Goal: Complete application form: Complete application form

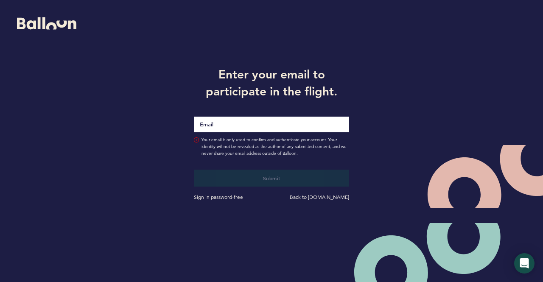
click at [228, 118] on input "Email" at bounding box center [272, 125] width 156 height 16
type input "[PERSON_NAME][EMAIL_ADDRESS][PERSON_NAME][DOMAIN_NAME]"
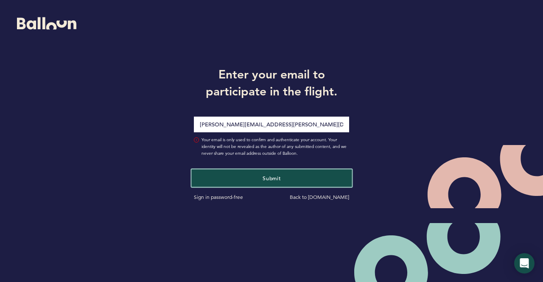
click at [276, 177] on span "Submit" at bounding box center [272, 178] width 18 height 7
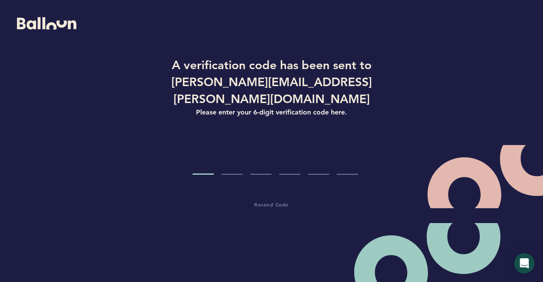
click at [209, 158] on input "Code digit 1" at bounding box center [203, 159] width 21 height 32
type input "8"
type input "3"
type input "5"
type input "2"
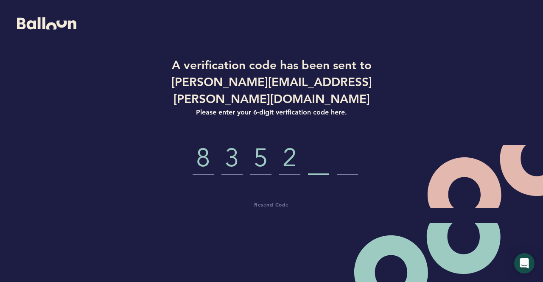
type input "7"
type input "6"
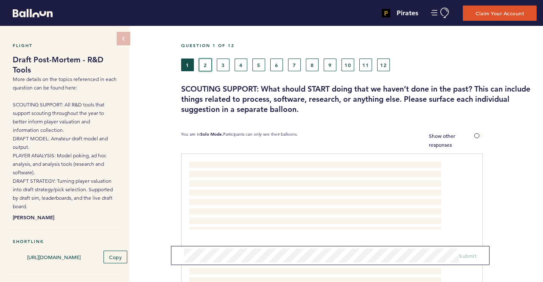
click at [205, 66] on button "2" at bounding box center [205, 65] width 13 height 13
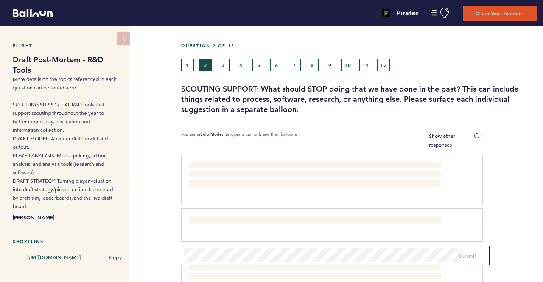
drag, startPoint x: 222, startPoint y: 62, endPoint x: 219, endPoint y: 53, distance: 9.7
click at [219, 53] on div "Question 2 of 12" at bounding box center [359, 51] width 369 height 16
click at [222, 64] on button "3" at bounding box center [223, 65] width 13 height 13
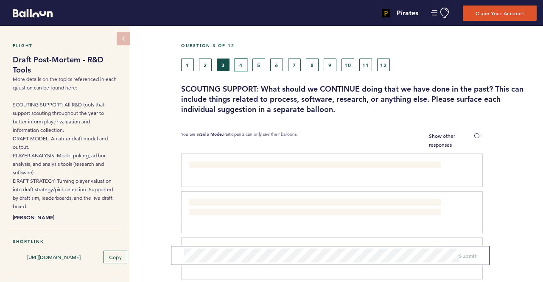
click at [241, 60] on button "4" at bounding box center [241, 65] width 13 height 13
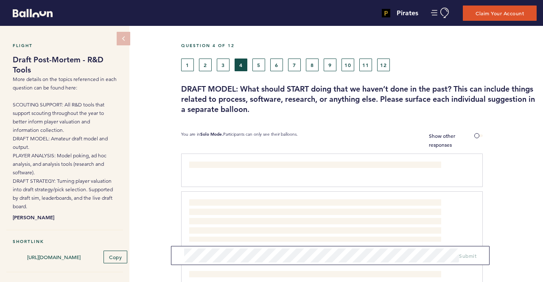
drag, startPoint x: 261, startPoint y: 63, endPoint x: 252, endPoint y: 62, distance: 8.5
click at [252, 62] on div "1 2 3 4 5 6 7 8 9 10 11 12" at bounding box center [313, 65] width 264 height 13
click at [255, 62] on button "5" at bounding box center [259, 65] width 13 height 13
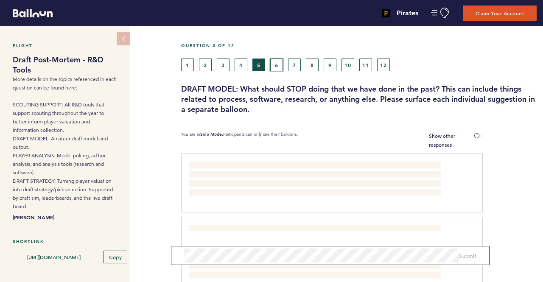
click at [278, 62] on button "6" at bounding box center [276, 65] width 13 height 13
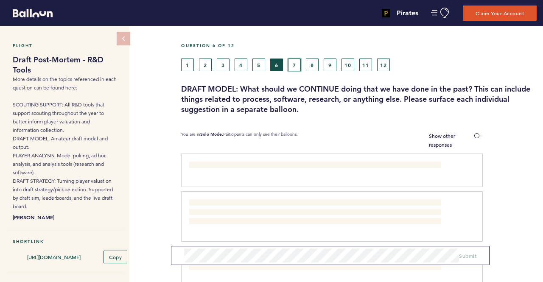
click at [299, 64] on button "7" at bounding box center [294, 65] width 13 height 13
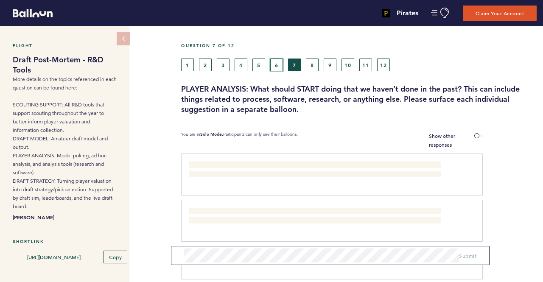
click at [278, 62] on button "6" at bounding box center [276, 65] width 13 height 13
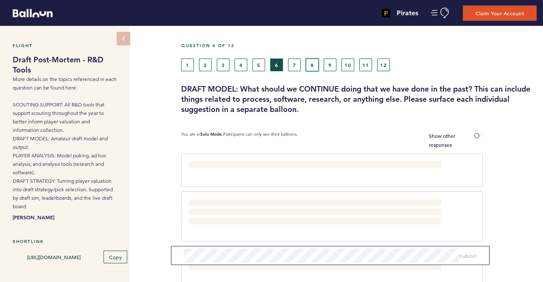
click at [315, 62] on button "8" at bounding box center [312, 65] width 13 height 13
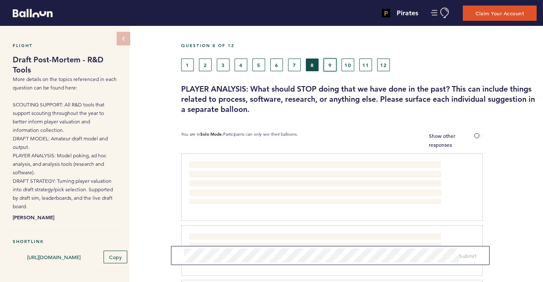
click at [332, 61] on button "9" at bounding box center [330, 65] width 13 height 13
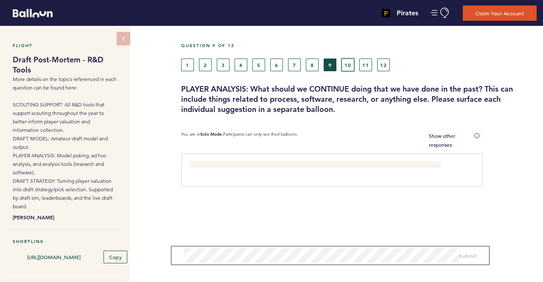
click at [349, 62] on button "10" at bounding box center [348, 65] width 13 height 13
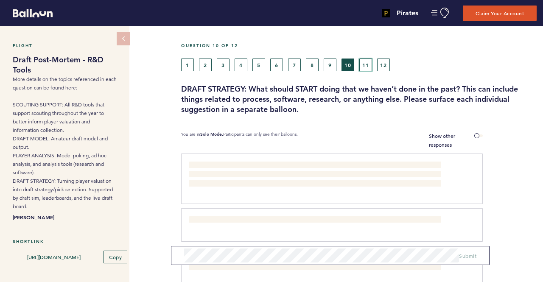
click at [361, 62] on button "11" at bounding box center [366, 65] width 13 height 13
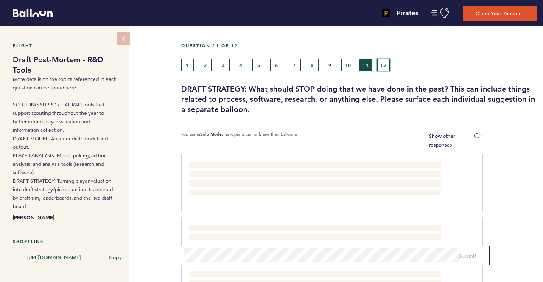
click at [389, 59] on button "12" at bounding box center [383, 65] width 13 height 13
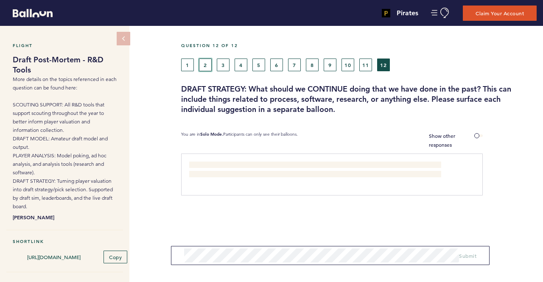
click at [211, 69] on button "2" at bounding box center [205, 65] width 13 height 13
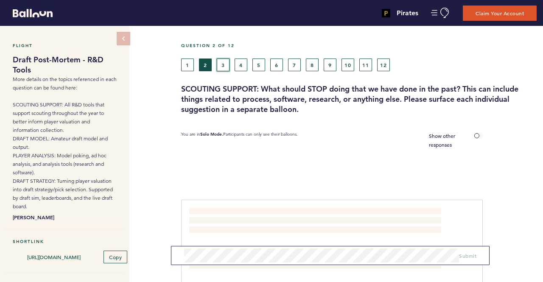
click at [220, 64] on button "3" at bounding box center [223, 65] width 13 height 13
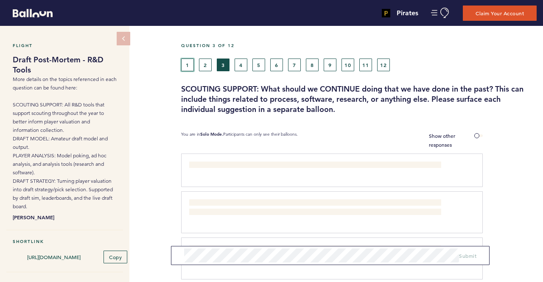
click at [183, 68] on button "1" at bounding box center [187, 65] width 13 height 13
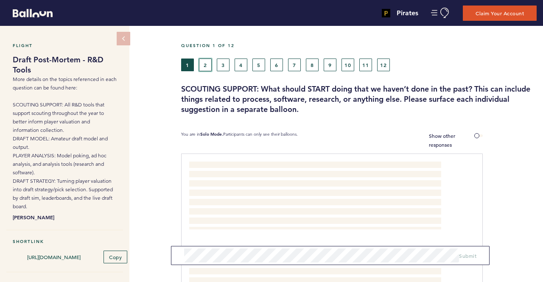
click at [199, 64] on button "2" at bounding box center [205, 65] width 13 height 13
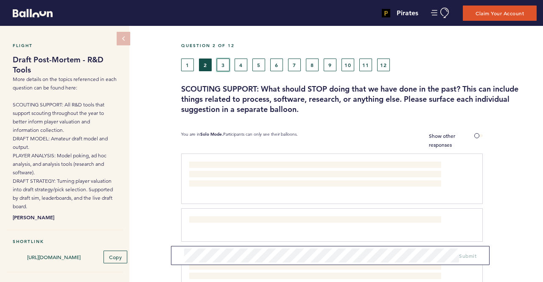
click at [224, 64] on button "3" at bounding box center [223, 65] width 13 height 13
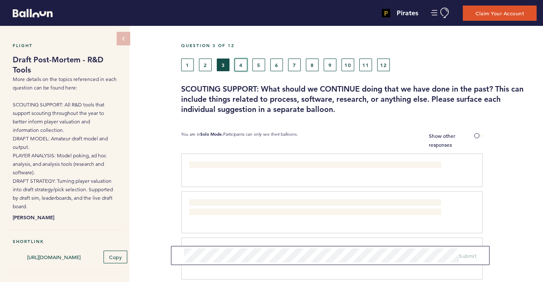
click at [245, 65] on button "4" at bounding box center [241, 65] width 13 height 13
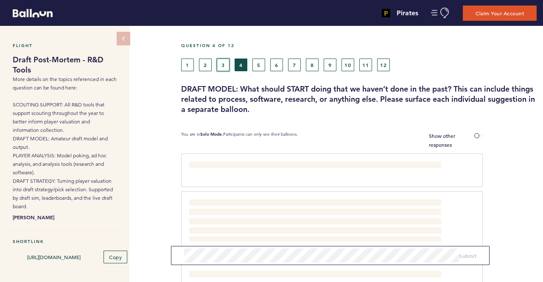
click at [222, 63] on button "3" at bounding box center [223, 65] width 13 height 13
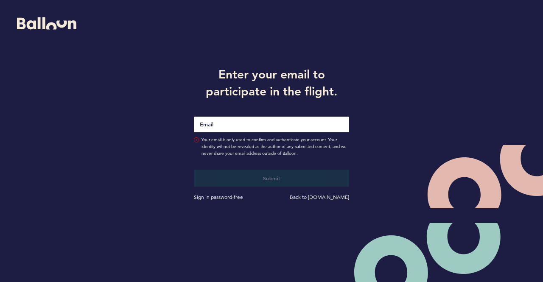
drag, startPoint x: 0, startPoint y: 0, endPoint x: 222, endPoint y: 118, distance: 250.9
click at [222, 118] on input "Email" at bounding box center [272, 125] width 156 height 16
type input "[PERSON_NAME][EMAIL_ADDRESS][PERSON_NAME][DOMAIN_NAME]"
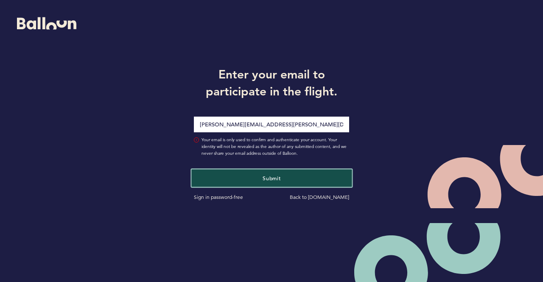
click at [277, 183] on button "Submit" at bounding box center [271, 177] width 160 height 17
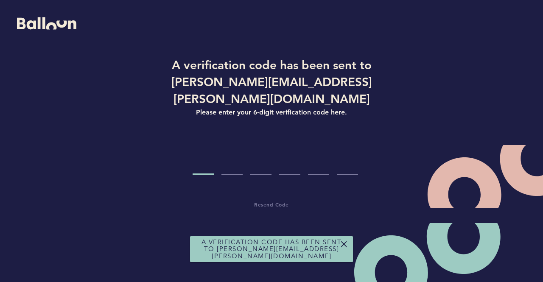
click at [201, 167] on div "A verification code has been sent to [PERSON_NAME][EMAIL_ADDRESS][PERSON_NAME][…" at bounding box center [272, 132] width 272 height 152
click at [202, 160] on input "Code digit 1" at bounding box center [203, 159] width 21 height 32
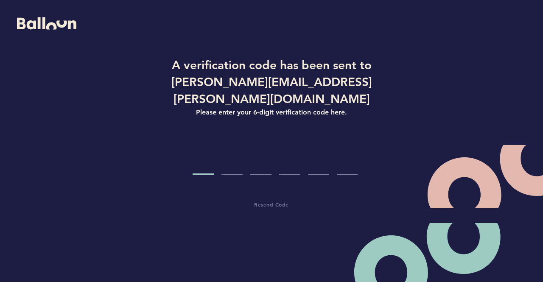
type input "4"
type input "6"
type input "0"
type input "7"
type input "1"
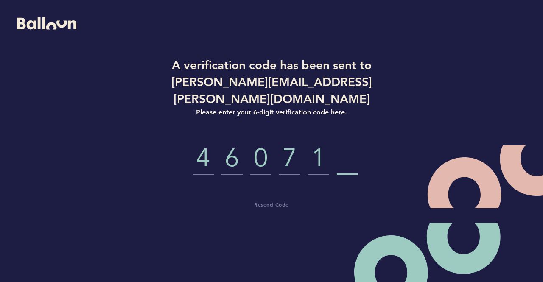
type input "6"
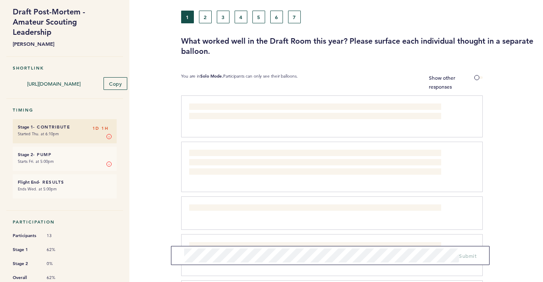
scroll to position [27, 0]
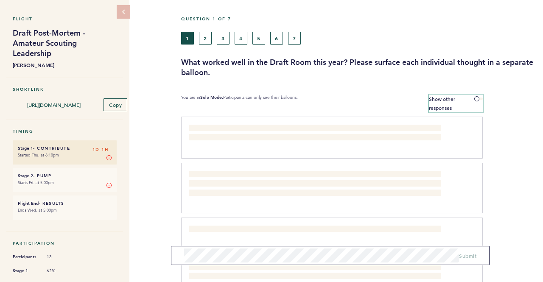
click at [479, 98] on span at bounding box center [479, 99] width 8 height 3
click at [0, 0] on input "Show other responses" at bounding box center [0, 0] width 0 height 0
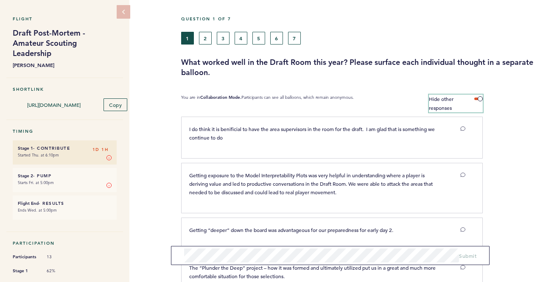
click at [479, 98] on span at bounding box center [479, 99] width 8 height 3
click at [0, 0] on input "Hide other responses" at bounding box center [0, 0] width 0 height 0
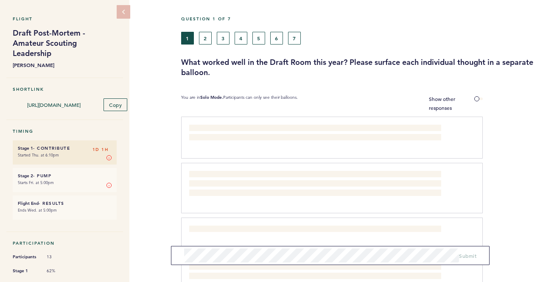
click at [497, 104] on section "You are in Solo Mode. Participants can only see their balloons. Show other resp…" at bounding box center [362, 104] width 362 height 18
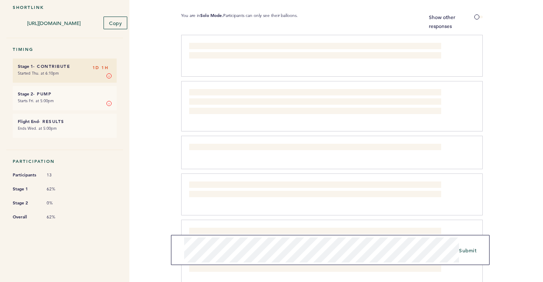
scroll to position [112, 0]
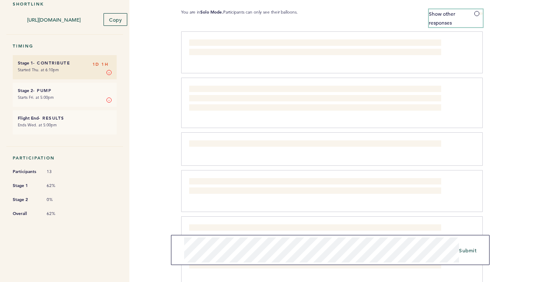
click at [478, 17] on label "Show other responses" at bounding box center [456, 18] width 54 height 18
click at [0, 0] on input "Show other responses" at bounding box center [0, 0] width 0 height 0
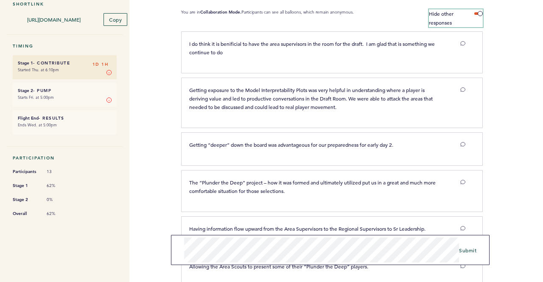
click at [478, 17] on label "Hide other responses" at bounding box center [456, 18] width 54 height 18
click at [0, 0] on input "Hide other responses" at bounding box center [0, 0] width 0 height 0
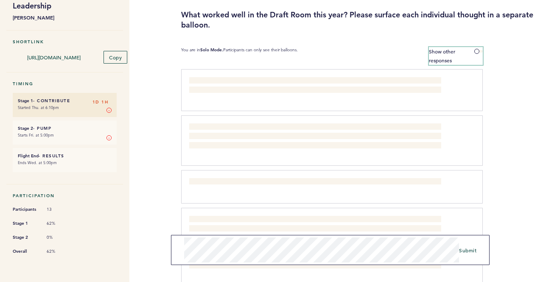
scroll to position [74, 0]
click at [473, 50] on label "Show other responses" at bounding box center [456, 57] width 54 height 18
click at [0, 0] on input "Show other responses" at bounding box center [0, 0] width 0 height 0
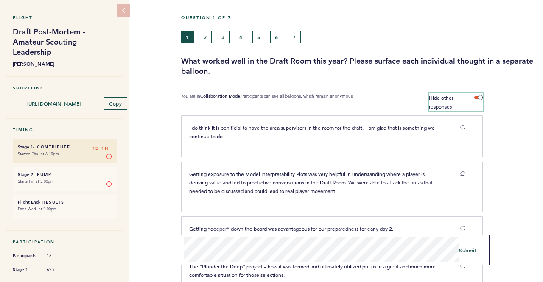
scroll to position [0, 0]
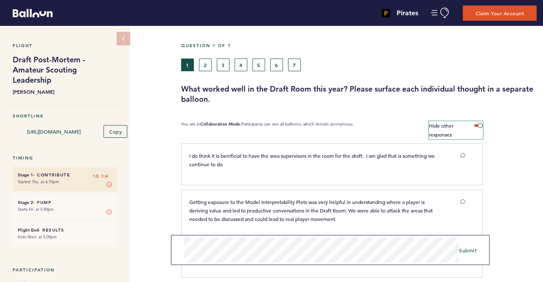
click at [481, 128] on label "Hide other responses" at bounding box center [456, 130] width 54 height 18
click at [0, 0] on input "Hide other responses" at bounding box center [0, 0] width 0 height 0
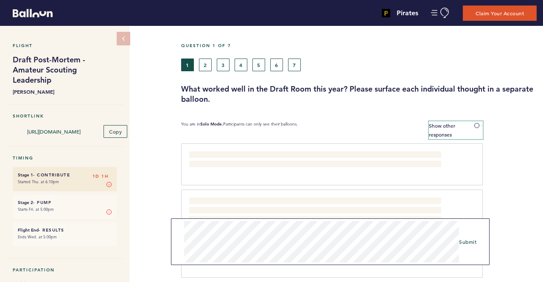
click at [477, 125] on span at bounding box center [479, 125] width 8 height 3
click at [0, 0] on input "Show other responses" at bounding box center [0, 0] width 0 height 0
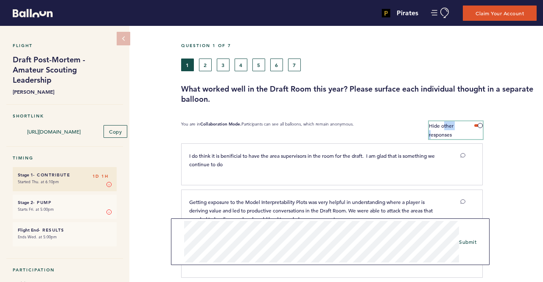
click at [481, 121] on label "Hide other responses" at bounding box center [456, 130] width 54 height 18
click at [0, 0] on input "Hide other responses" at bounding box center [0, 0] width 0 height 0
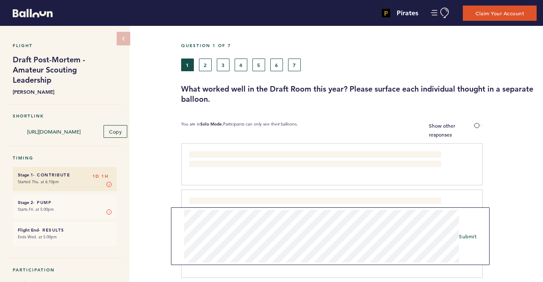
click at [483, 123] on section "You are in Solo Mode. Participants can only see their balloons. Show other resp…" at bounding box center [362, 130] width 362 height 18
click at [479, 124] on span at bounding box center [479, 125] width 8 height 3
click at [0, 0] on input "Show other responses" at bounding box center [0, 0] width 0 height 0
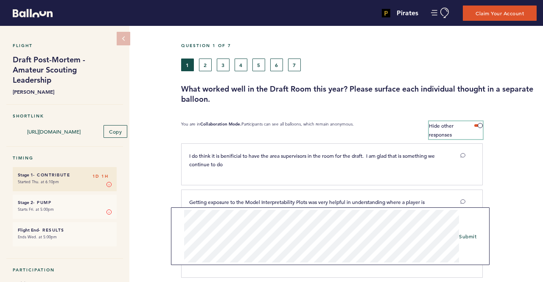
click at [480, 126] on span at bounding box center [479, 125] width 8 height 3
click at [0, 0] on input "Hide other responses" at bounding box center [0, 0] width 0 height 0
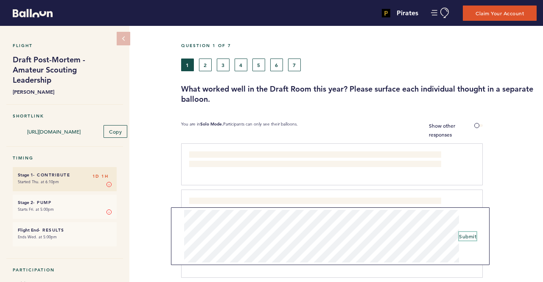
click at [468, 237] on span "Submit" at bounding box center [467, 236] width 17 height 7
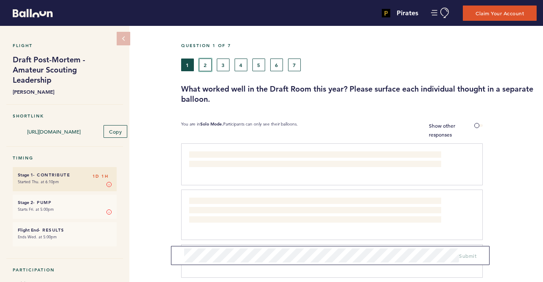
click at [206, 68] on button "2" at bounding box center [205, 65] width 13 height 13
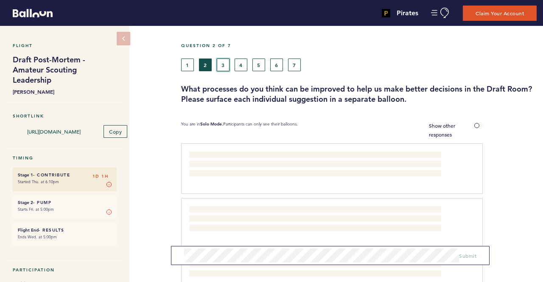
click at [222, 61] on button "3" at bounding box center [223, 65] width 13 height 13
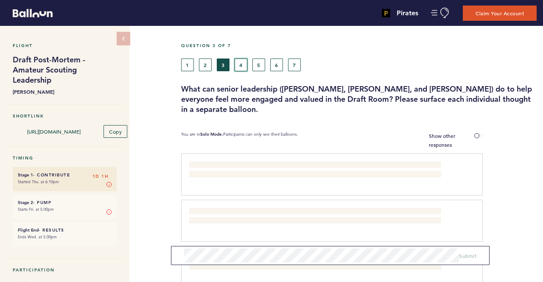
click at [239, 70] on button "4" at bounding box center [241, 65] width 13 height 13
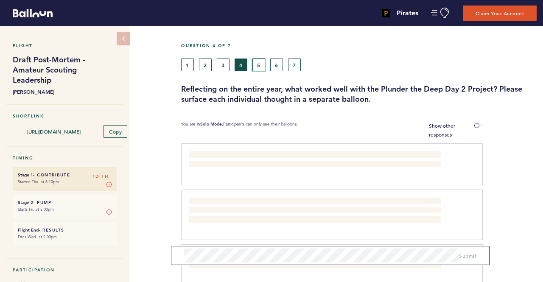
click at [259, 65] on button "5" at bounding box center [259, 65] width 13 height 13
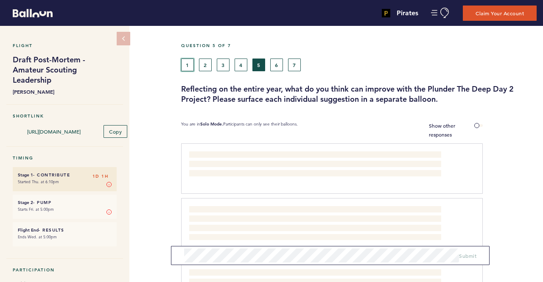
click at [189, 70] on button "1" at bounding box center [187, 65] width 13 height 13
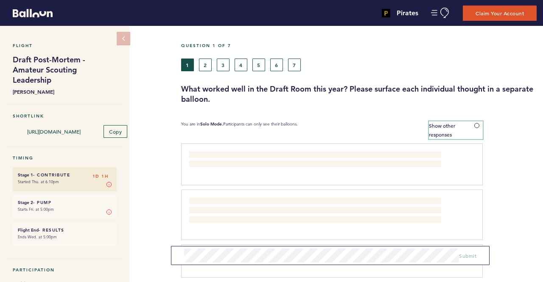
click at [475, 127] on label "Show other responses" at bounding box center [456, 130] width 54 height 18
click at [0, 0] on input "Show other responses" at bounding box center [0, 0] width 0 height 0
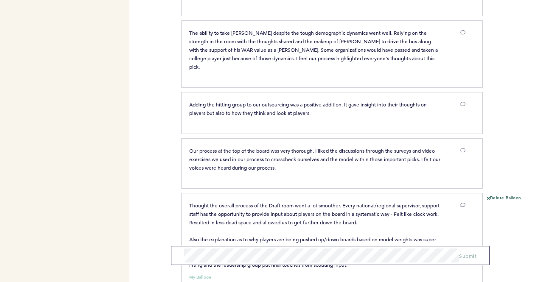
scroll to position [1067, 0]
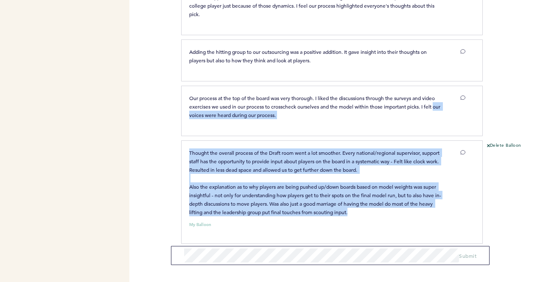
drag, startPoint x: 369, startPoint y: 206, endPoint x: 164, endPoint y: 132, distance: 217.4
click at [164, 132] on div "Pirates [PERSON_NAME][EMAIL_ADDRESS][PERSON_NAME][DOMAIN_NAME] Team Domain: pir…" at bounding box center [271, 141] width 543 height 282
click at [250, 171] on p "Thought the overall process of the Draft room went a lot smoother. Every nation…" at bounding box center [315, 183] width 252 height 68
drag, startPoint x: 376, startPoint y: 206, endPoint x: 172, endPoint y: 146, distance: 212.6
click at [172, 146] on div "Pirates [PERSON_NAME][EMAIL_ADDRESS][PERSON_NAME][DOMAIN_NAME] Team Domain: pir…" at bounding box center [271, 141] width 543 height 282
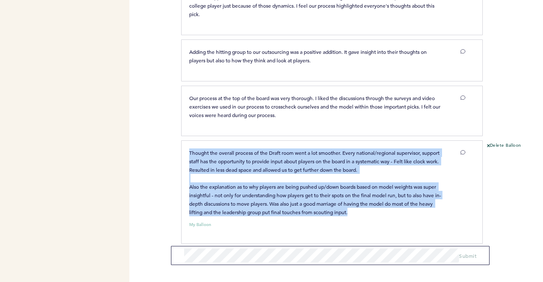
copy span "Thought the overall process of the Draft room went a lot smoother. Every nation…"
click at [494, 143] on button "Delete Balloon" at bounding box center [504, 146] width 34 height 7
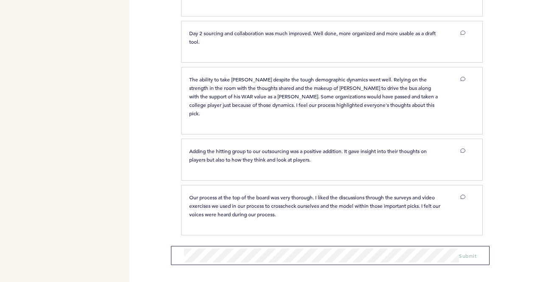
scroll to position [960, 0]
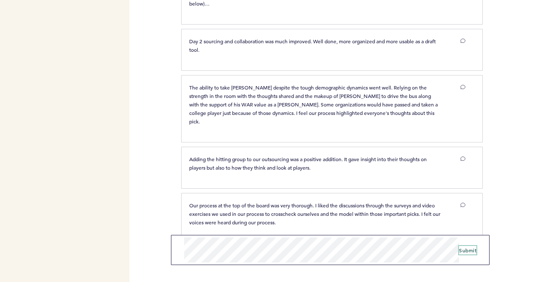
click at [474, 253] on span "Submit" at bounding box center [467, 250] width 17 height 7
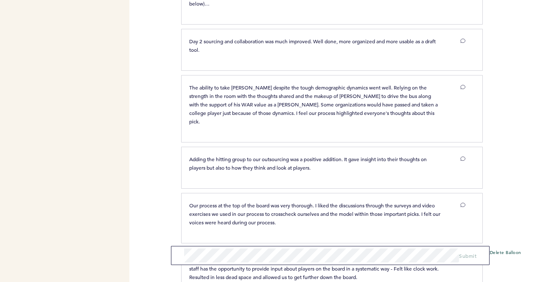
scroll to position [1025, 0]
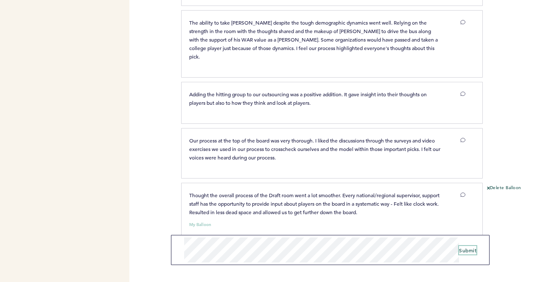
click at [463, 254] on button "Submit" at bounding box center [467, 250] width 17 height 8
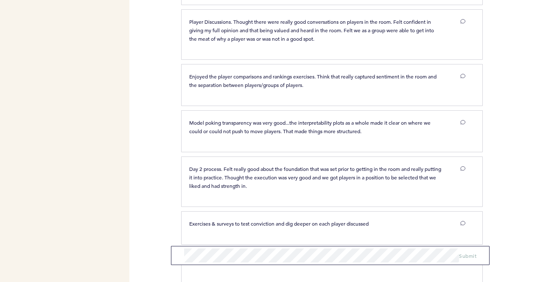
scroll to position [0, 0]
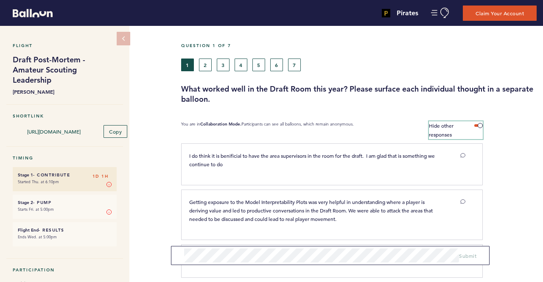
click at [481, 129] on label "Hide other responses" at bounding box center [456, 130] width 54 height 18
click at [0, 0] on input "Hide other responses" at bounding box center [0, 0] width 0 height 0
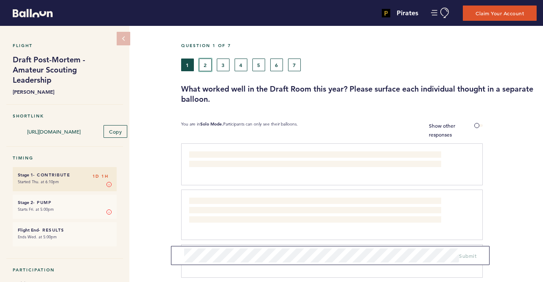
click at [206, 69] on button "2" at bounding box center [205, 65] width 13 height 13
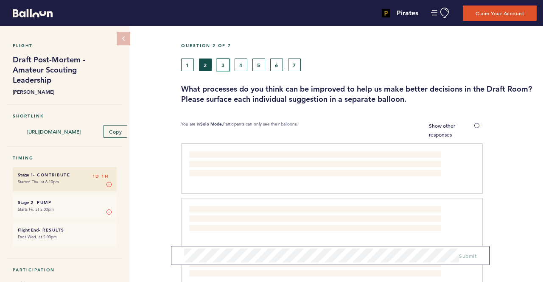
click at [224, 63] on button "3" at bounding box center [223, 65] width 13 height 13
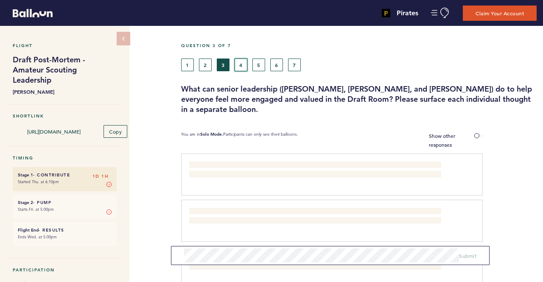
click at [238, 67] on button "4" at bounding box center [241, 65] width 13 height 13
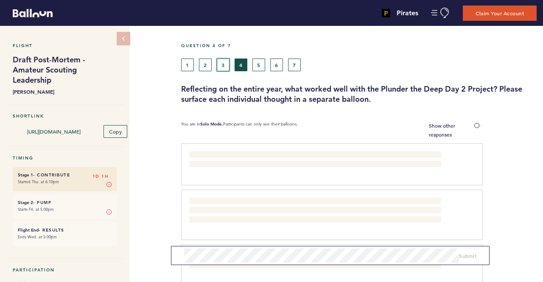
click at [218, 66] on button "3" at bounding box center [223, 65] width 13 height 13
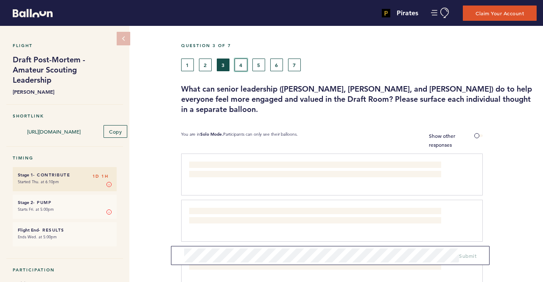
click at [242, 60] on button "4" at bounding box center [241, 65] width 13 height 13
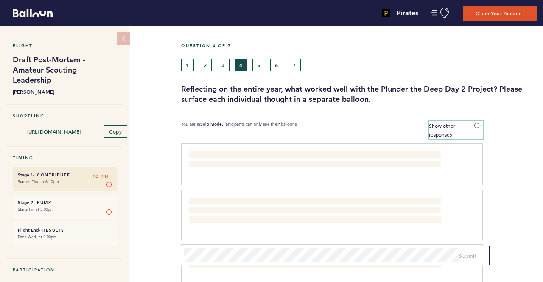
click at [469, 123] on label "Show other responses" at bounding box center [456, 130] width 54 height 18
click at [0, 0] on input "Show other responses" at bounding box center [0, 0] width 0 height 0
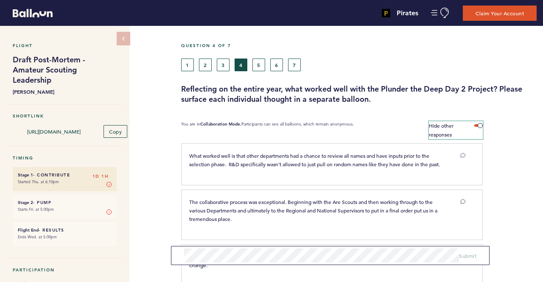
click at [467, 127] on label "Hide other responses" at bounding box center [456, 130] width 54 height 18
click at [0, 0] on input "Hide other responses" at bounding box center [0, 0] width 0 height 0
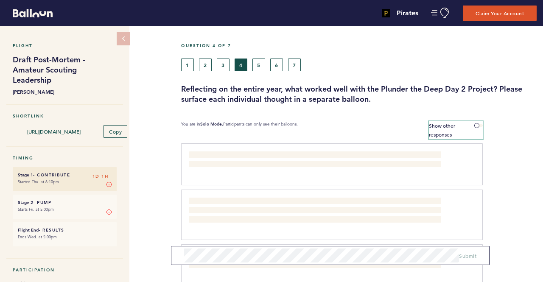
click at [470, 126] on label "Show other responses" at bounding box center [456, 130] width 54 height 18
click at [0, 0] on input "Show other responses" at bounding box center [0, 0] width 0 height 0
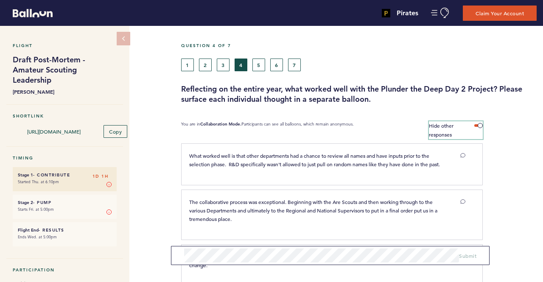
click at [478, 125] on span at bounding box center [479, 125] width 8 height 3
click at [0, 0] on input "Hide other responses" at bounding box center [0, 0] width 0 height 0
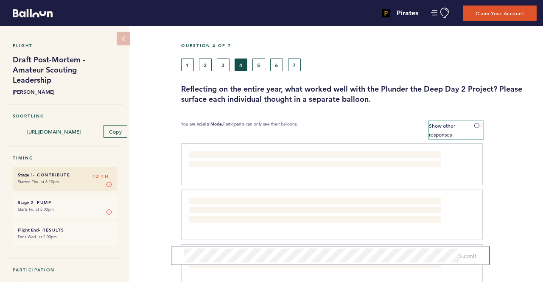
click at [468, 125] on label "Show other responses" at bounding box center [456, 130] width 54 height 18
click at [0, 0] on input "Show other responses" at bounding box center [0, 0] width 0 height 0
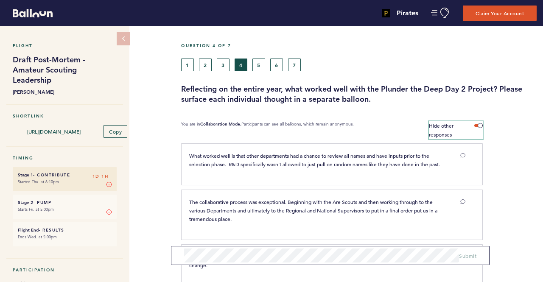
click at [468, 125] on label "Hide other responses" at bounding box center [456, 130] width 54 height 18
click at [0, 0] on input "Hide other responses" at bounding box center [0, 0] width 0 height 0
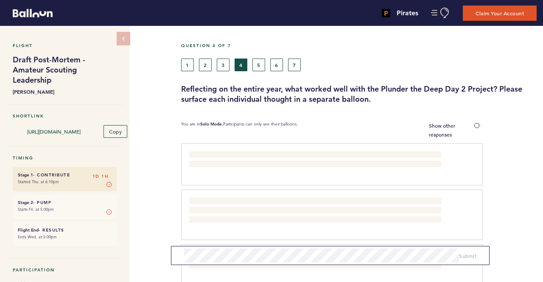
click at [284, 263] on form "Submit" at bounding box center [330, 255] width 319 height 19
click at [265, 74] on div "Question 4 of 7 1 2 3 4 5 6 7 Reflecting on the entire year, what worked well w…" at bounding box center [362, 74] width 362 height 62
click at [259, 66] on button "5" at bounding box center [259, 65] width 13 height 13
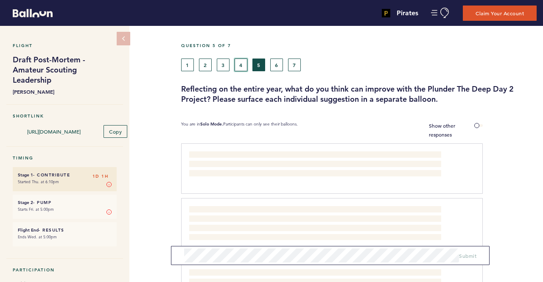
click at [241, 63] on button "4" at bounding box center [241, 65] width 13 height 13
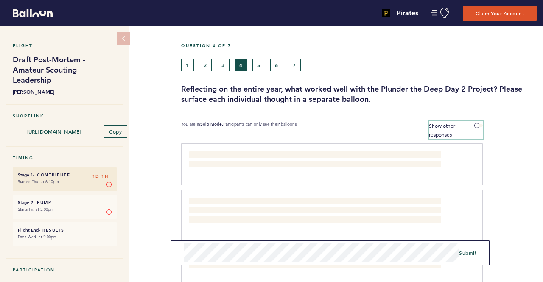
click at [470, 126] on label "Show other responses" at bounding box center [456, 130] width 54 height 18
click at [0, 0] on input "Show other responses" at bounding box center [0, 0] width 0 height 0
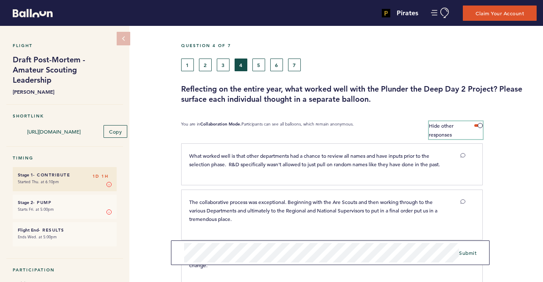
click at [467, 124] on label "Hide other responses" at bounding box center [456, 130] width 54 height 18
click at [0, 0] on input "Hide other responses" at bounding box center [0, 0] width 0 height 0
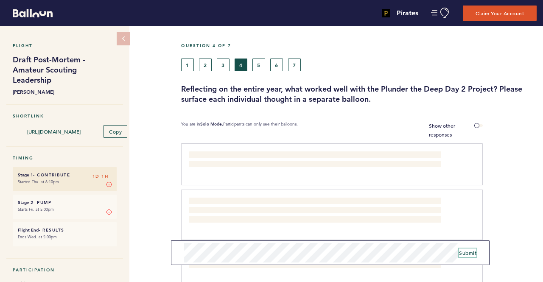
click at [460, 256] on span "Submit" at bounding box center [467, 253] width 17 height 7
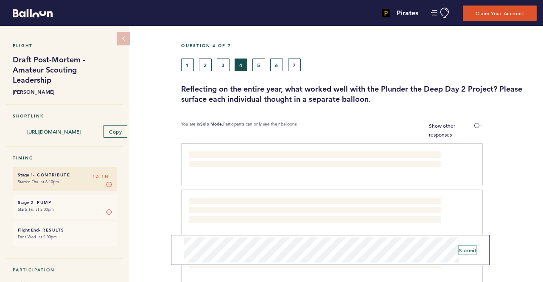
click at [474, 250] on span "Submit" at bounding box center [467, 250] width 17 height 7
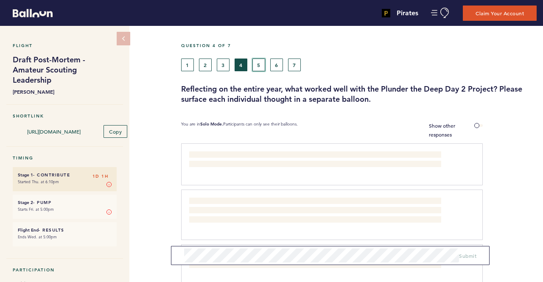
click at [258, 68] on button "5" at bounding box center [259, 65] width 13 height 13
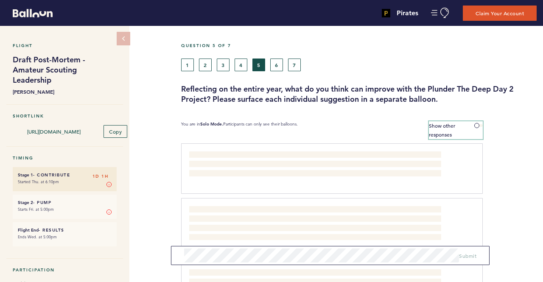
click at [478, 124] on span at bounding box center [479, 125] width 8 height 3
click at [0, 0] on input "Show other responses" at bounding box center [0, 0] width 0 height 0
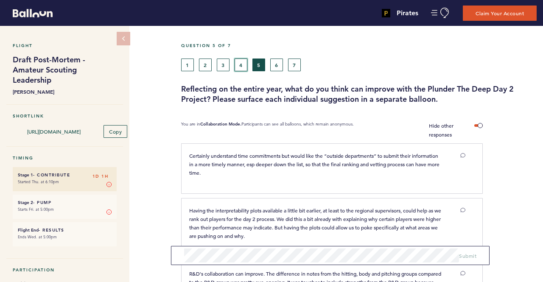
click at [241, 64] on button "4" at bounding box center [241, 65] width 13 height 13
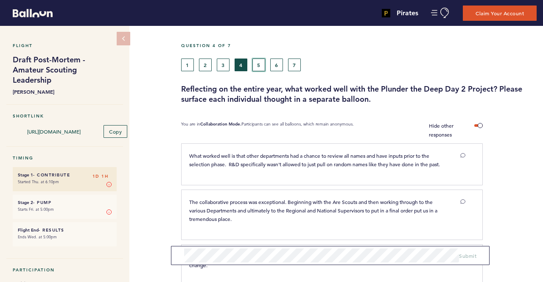
click at [262, 60] on button "5" at bounding box center [259, 65] width 13 height 13
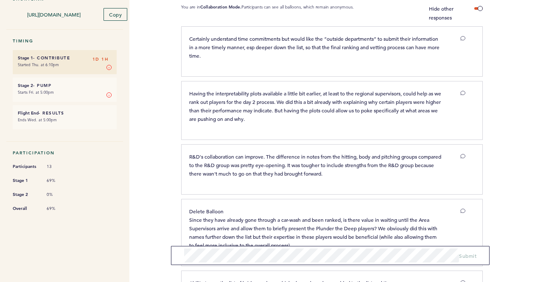
scroll to position [118, 0]
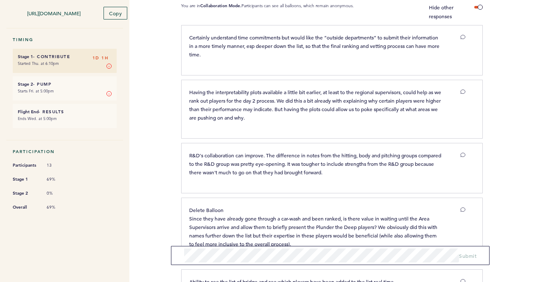
click at [148, 253] on div "Pirates [PERSON_NAME][EMAIL_ADDRESS][PERSON_NAME][DOMAIN_NAME] Team Domain: pir…" at bounding box center [271, 141] width 543 height 282
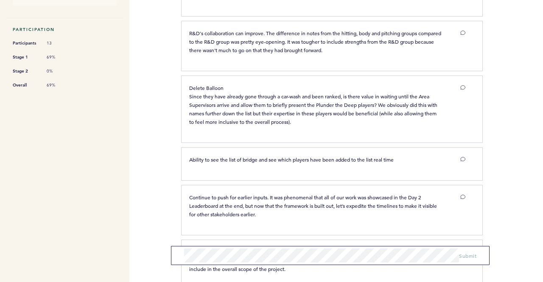
scroll to position [0, 0]
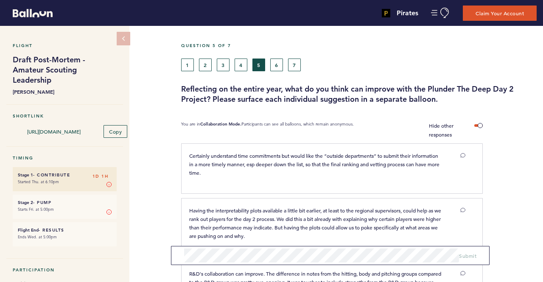
click at [267, 63] on div "1 2 3 4 5 6 7" at bounding box center [313, 65] width 264 height 13
click at [278, 64] on button "6" at bounding box center [276, 65] width 13 height 13
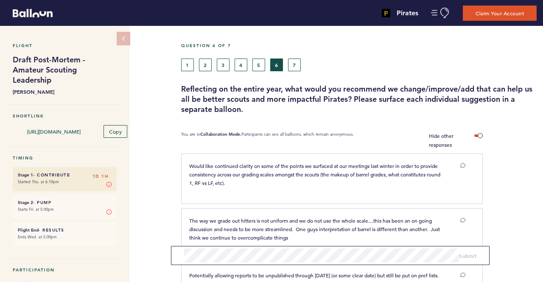
click at [351, 105] on h3 "Reflecting on the entire year, what would you recommend we change/improve/add t…" at bounding box center [359, 99] width 356 height 31
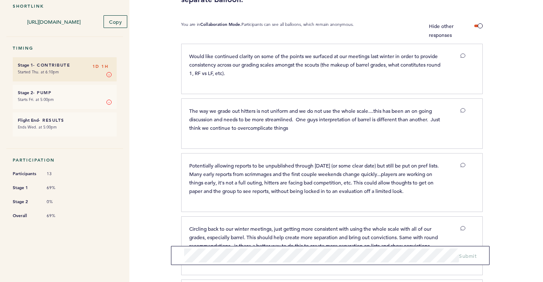
scroll to position [120, 0]
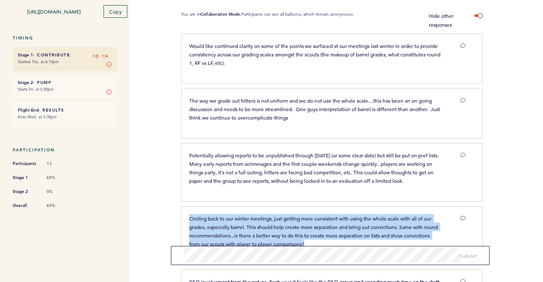
drag, startPoint x: 521, startPoint y: 218, endPoint x: 475, endPoint y: 159, distance: 74.4
click at [504, 203] on div at bounding box center [513, 175] width 60 height 61
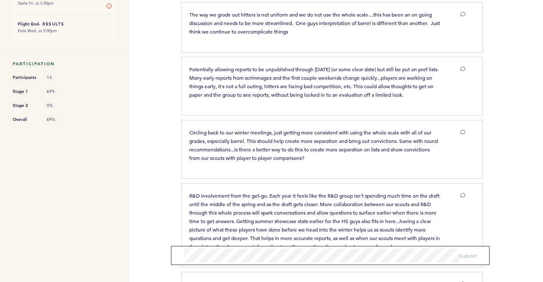
scroll to position [206, 0]
click at [167, 164] on div "Pirates [PERSON_NAME][EMAIL_ADDRESS][PERSON_NAME][DOMAIN_NAME] Team Domain: pir…" at bounding box center [271, 141] width 543 height 282
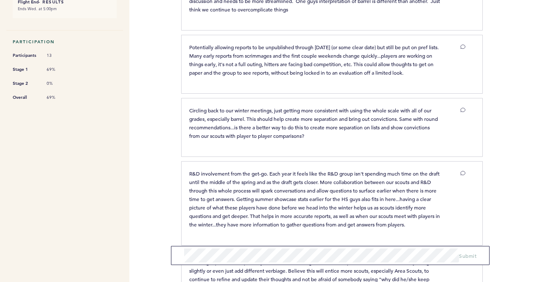
scroll to position [229, 0]
click at [163, 179] on div "Pirates [PERSON_NAME][EMAIL_ADDRESS][PERSON_NAME][DOMAIN_NAME] Team Domain: pir…" at bounding box center [271, 141] width 543 height 282
drag, startPoint x: 149, startPoint y: 174, endPoint x: 129, endPoint y: 188, distance: 24.0
drag, startPoint x: 129, startPoint y: 188, endPoint x: 163, endPoint y: 220, distance: 46.5
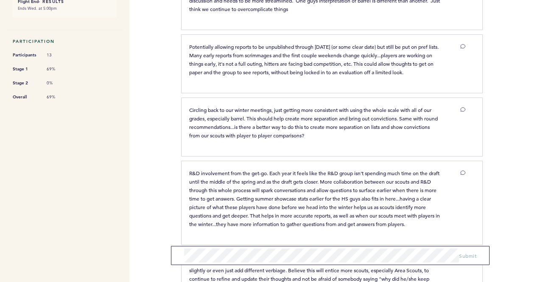
click at [163, 220] on div "Pirates [PERSON_NAME][EMAIL_ADDRESS][PERSON_NAME][DOMAIN_NAME] Team Domain: pir…" at bounding box center [271, 141] width 543 height 282
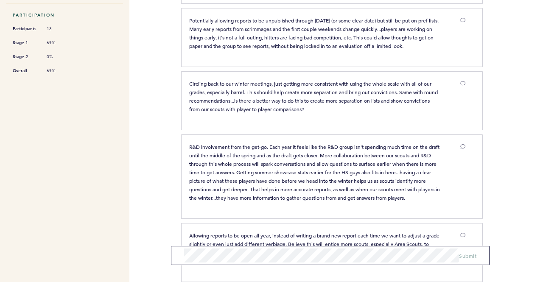
scroll to position [256, 0]
click at [166, 209] on div "Pirates [PERSON_NAME][EMAIL_ADDRESS][PERSON_NAME][DOMAIN_NAME] Team Domain: pir…" at bounding box center [271, 141] width 543 height 282
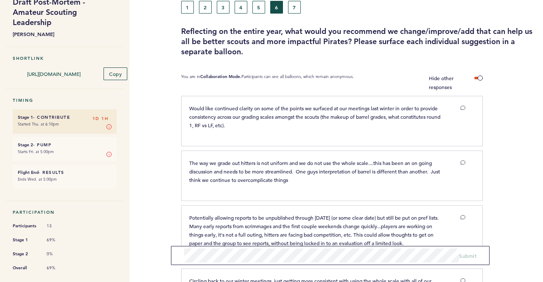
scroll to position [50, 0]
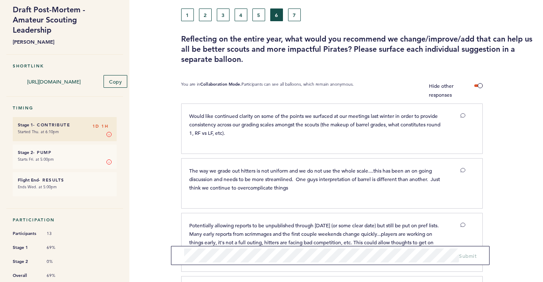
click at [167, 169] on div "Flight Draft Post-Mortem - Amateur Scouting Leadership [PERSON_NAME] Shortlink …" at bounding box center [271, 104] width 543 height 256
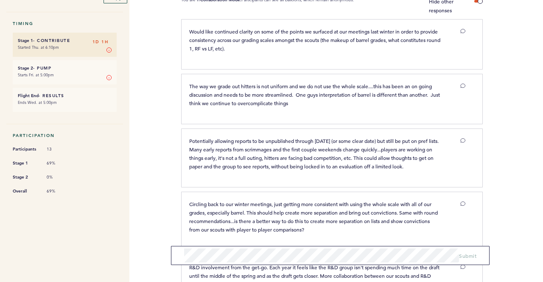
scroll to position [136, 0]
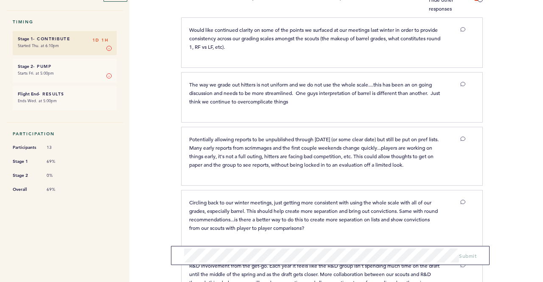
click at [162, 215] on div "Pirates [PERSON_NAME][EMAIL_ADDRESS][PERSON_NAME][DOMAIN_NAME] Team Domain: pir…" at bounding box center [271, 141] width 543 height 282
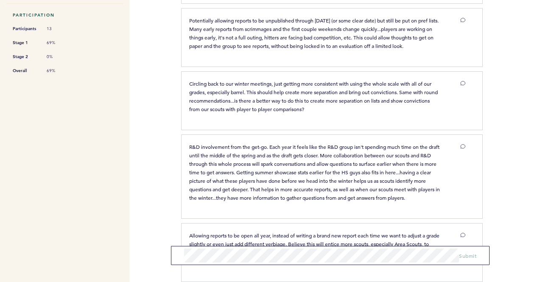
scroll to position [289, 0]
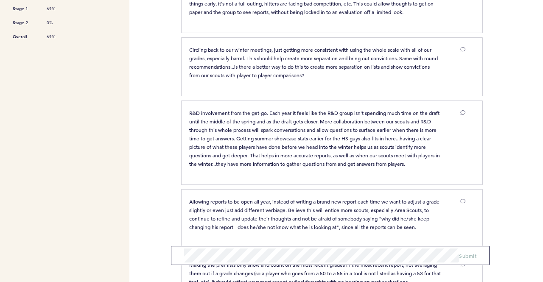
click at [162, 215] on div "Pirates [PERSON_NAME][EMAIL_ADDRESS][PERSON_NAME][DOMAIN_NAME] Team Domain: pir…" at bounding box center [271, 141] width 543 height 282
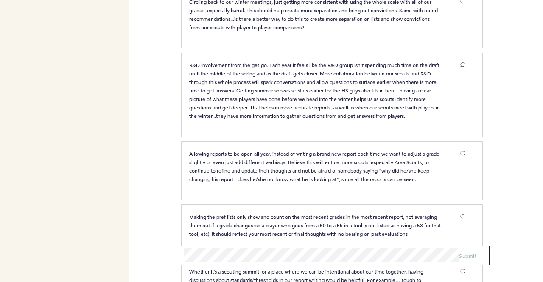
scroll to position [338, 0]
click at [165, 201] on div "Pirates [PERSON_NAME][EMAIL_ADDRESS][PERSON_NAME][DOMAIN_NAME] Team Domain: pir…" at bounding box center [271, 141] width 543 height 282
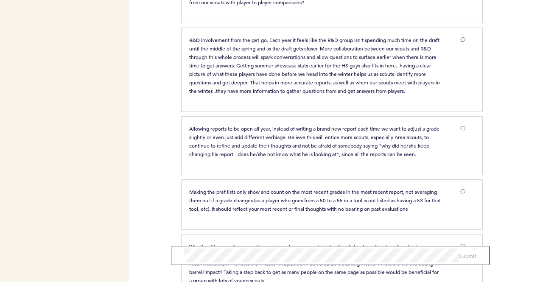
scroll to position [365, 0]
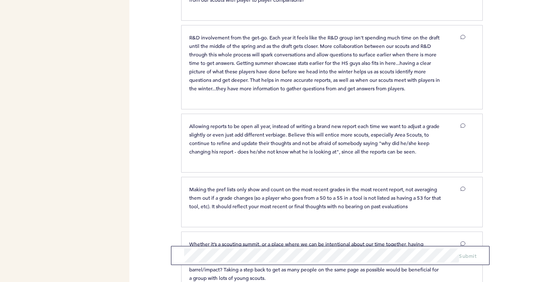
click at [165, 201] on div "Pirates [PERSON_NAME][EMAIL_ADDRESS][PERSON_NAME][DOMAIN_NAME] Team Domain: pir…" at bounding box center [271, 141] width 543 height 282
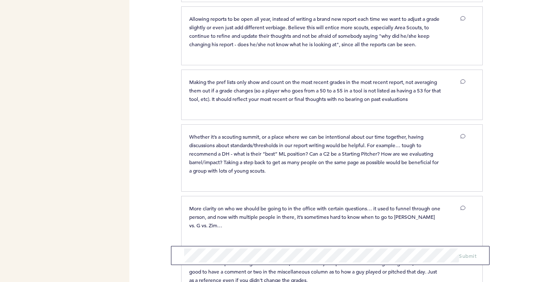
scroll to position [490, 0]
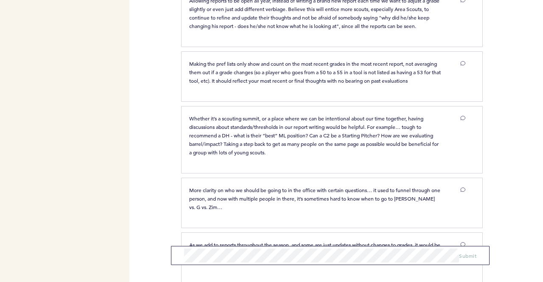
click at [179, 172] on div "Pirates [PERSON_NAME][EMAIL_ADDRESS][PERSON_NAME][DOMAIN_NAME] Team Domain: pir…" at bounding box center [271, 141] width 543 height 282
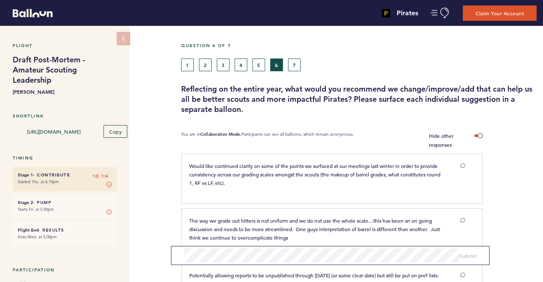
scroll to position [0, 0]
click at [295, 66] on button "7" at bounding box center [294, 65] width 13 height 13
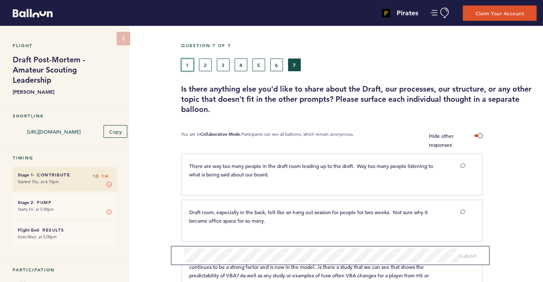
click at [187, 66] on button "1" at bounding box center [187, 65] width 13 height 13
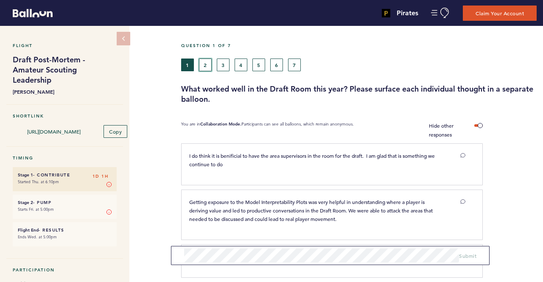
click at [203, 65] on button "2" at bounding box center [205, 65] width 13 height 13
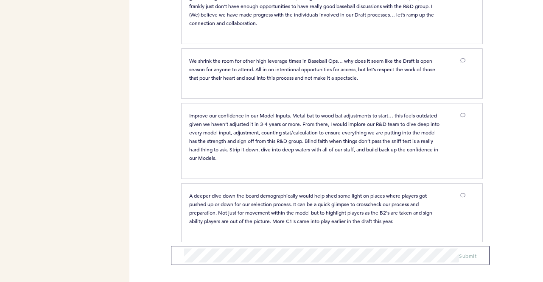
scroll to position [913, 0]
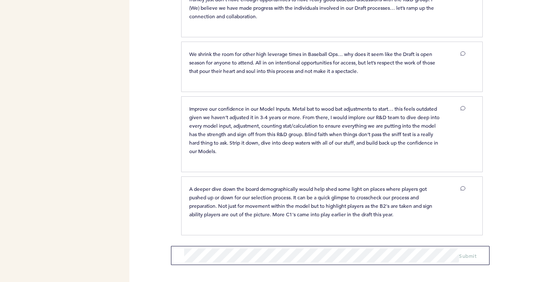
click at [160, 212] on div "Pirates [PERSON_NAME][EMAIL_ADDRESS][PERSON_NAME][DOMAIN_NAME] Team Domain: pir…" at bounding box center [271, 141] width 543 height 282
click at [157, 205] on div "Pirates [PERSON_NAME][EMAIL_ADDRESS][PERSON_NAME][DOMAIN_NAME] Team Domain: pir…" at bounding box center [271, 141] width 543 height 282
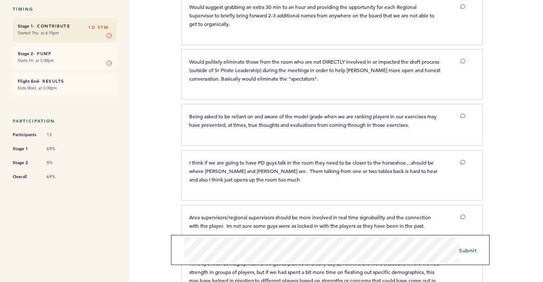
scroll to position [0, 0]
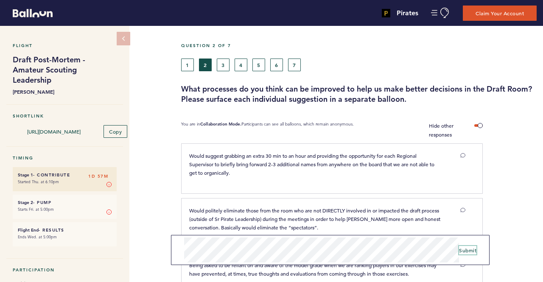
click at [467, 249] on span "Submit" at bounding box center [467, 250] width 17 height 7
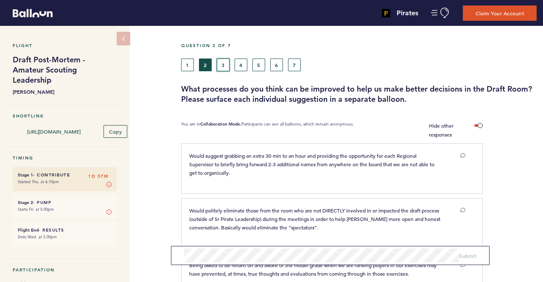
click at [219, 68] on button "3" at bounding box center [223, 65] width 13 height 13
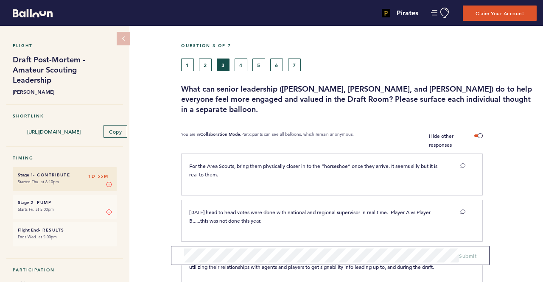
click at [149, 186] on div "Flight Draft Post-Mortem - Amateur Scouting Leadership [PERSON_NAME] Shortlink …" at bounding box center [271, 154] width 543 height 256
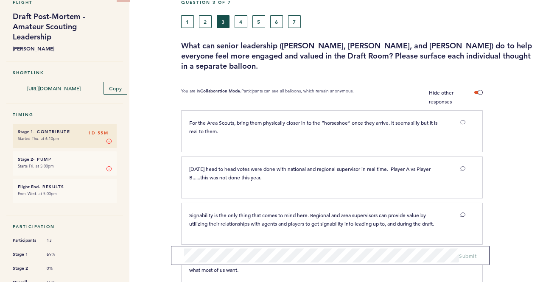
scroll to position [43, 0]
click at [479, 96] on label "Hide other responses" at bounding box center [456, 98] width 54 height 18
click at [0, 0] on input "Hide other responses" at bounding box center [0, 0] width 0 height 0
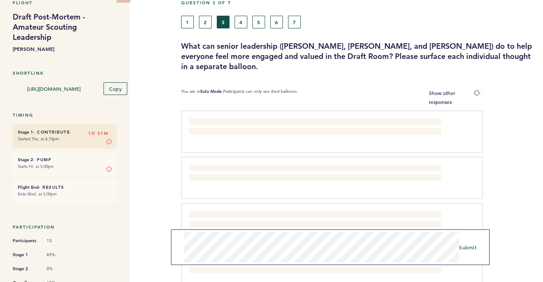
click at [404, 265] on form "Submit" at bounding box center [330, 248] width 319 height 36
click at [461, 253] on button "Submit" at bounding box center [467, 250] width 17 height 8
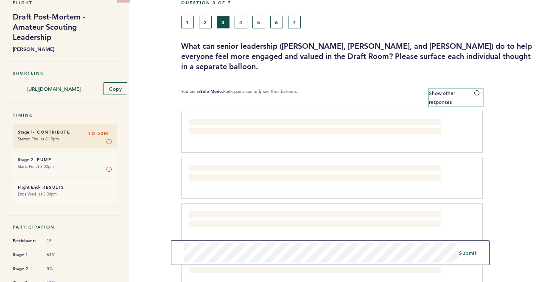
click at [478, 94] on span at bounding box center [479, 93] width 8 height 3
click at [0, 0] on input "Show other responses" at bounding box center [0, 0] width 0 height 0
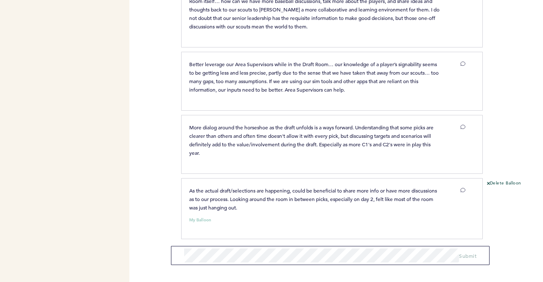
scroll to position [0, 0]
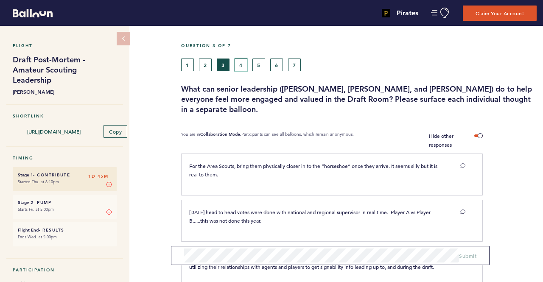
click at [239, 59] on button "4" at bounding box center [241, 65] width 13 height 13
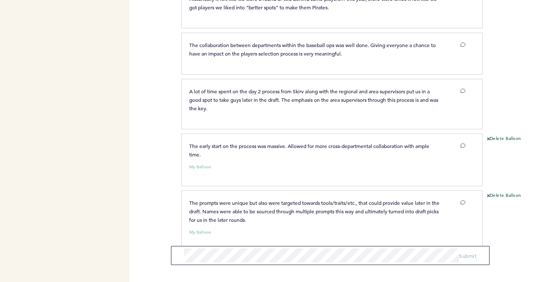
scroll to position [619, 0]
click at [340, 113] on p "A lot of time spent on the day 2 process from Skirv along with the regional and…" at bounding box center [315, 100] width 252 height 25
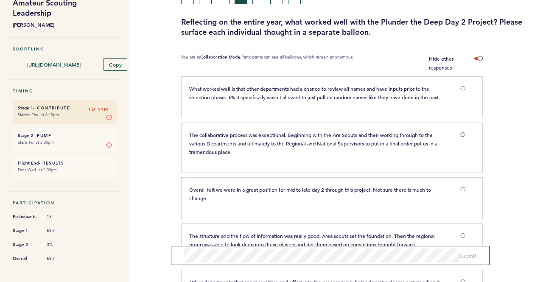
scroll to position [0, 0]
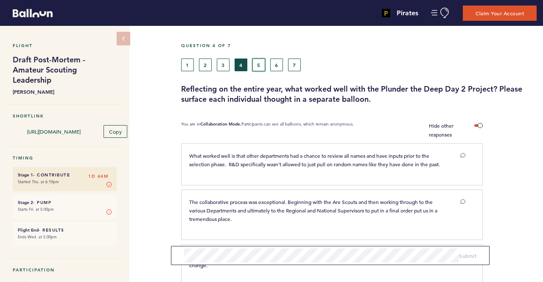
click at [259, 68] on button "5" at bounding box center [259, 65] width 13 height 13
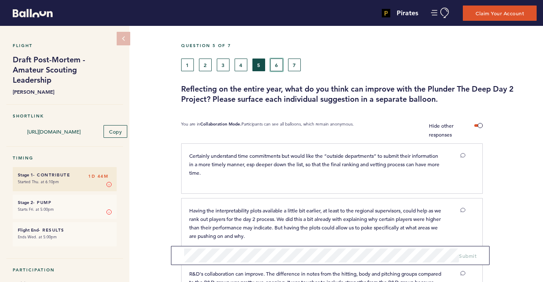
click at [278, 70] on button "6" at bounding box center [276, 65] width 13 height 13
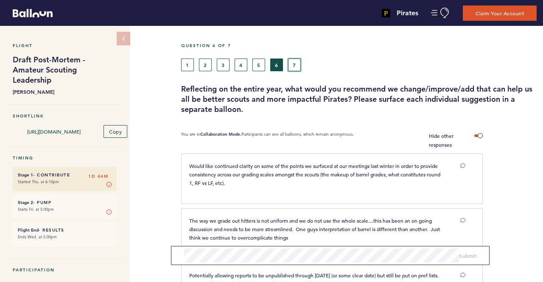
click at [298, 62] on button "7" at bounding box center [294, 65] width 13 height 13
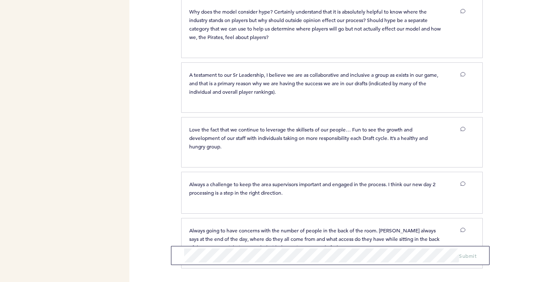
scroll to position [365, 0]
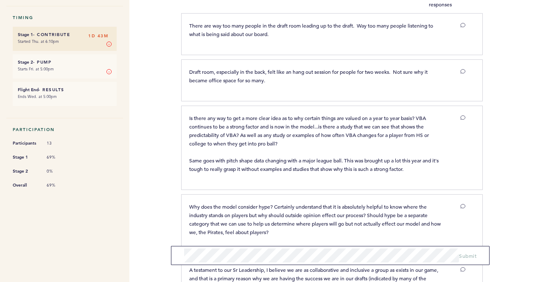
scroll to position [142, 0]
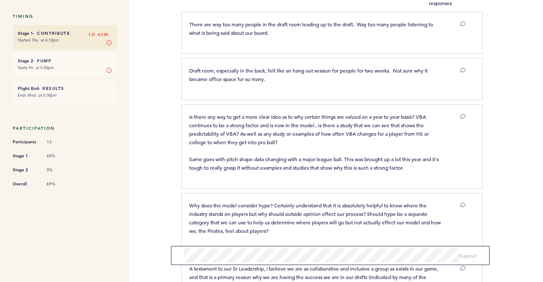
click at [172, 183] on div "Pirates [PERSON_NAME][EMAIL_ADDRESS][PERSON_NAME][DOMAIN_NAME] Team Domain: pir…" at bounding box center [271, 141] width 543 height 282
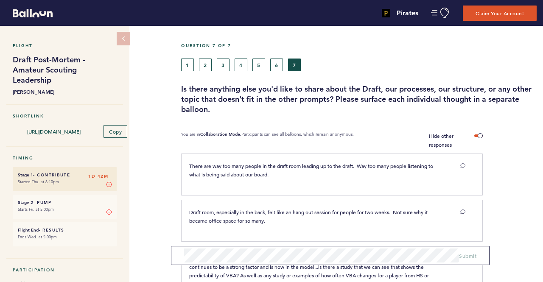
scroll to position [0, 0]
click at [272, 65] on button "6" at bounding box center [276, 65] width 13 height 13
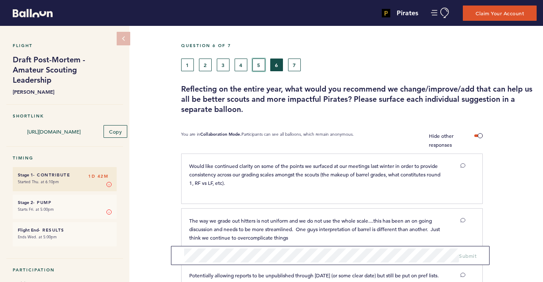
click at [262, 65] on button "5" at bounding box center [259, 65] width 13 height 13
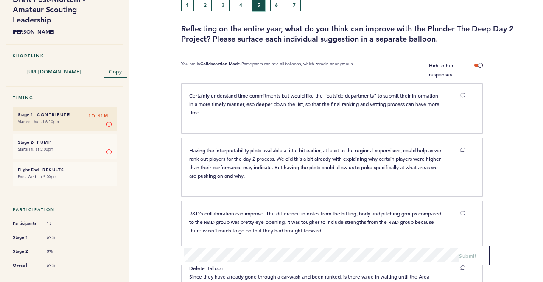
scroll to position [58, 0]
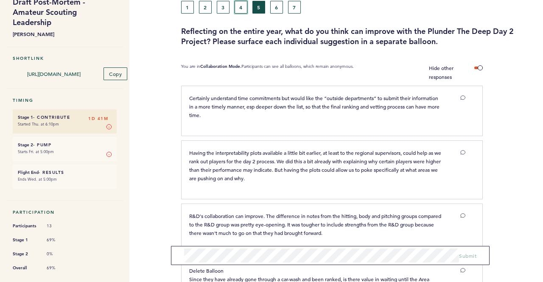
click at [239, 3] on button "4" at bounding box center [241, 7] width 13 height 13
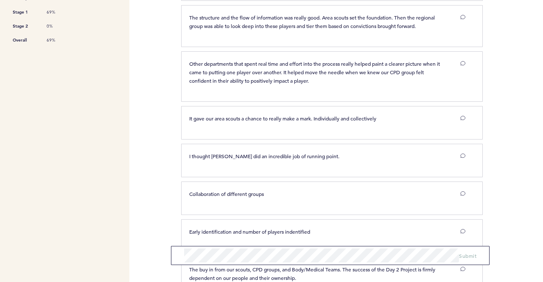
scroll to position [315, 0]
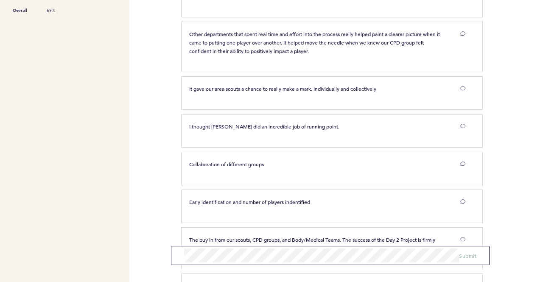
click at [160, 208] on div "Pirates [PERSON_NAME][EMAIL_ADDRESS][PERSON_NAME][DOMAIN_NAME] Team Domain: pir…" at bounding box center [271, 141] width 543 height 282
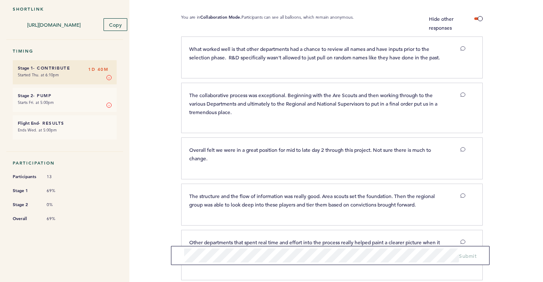
scroll to position [0, 0]
